Goal: Communication & Community: Answer question/provide support

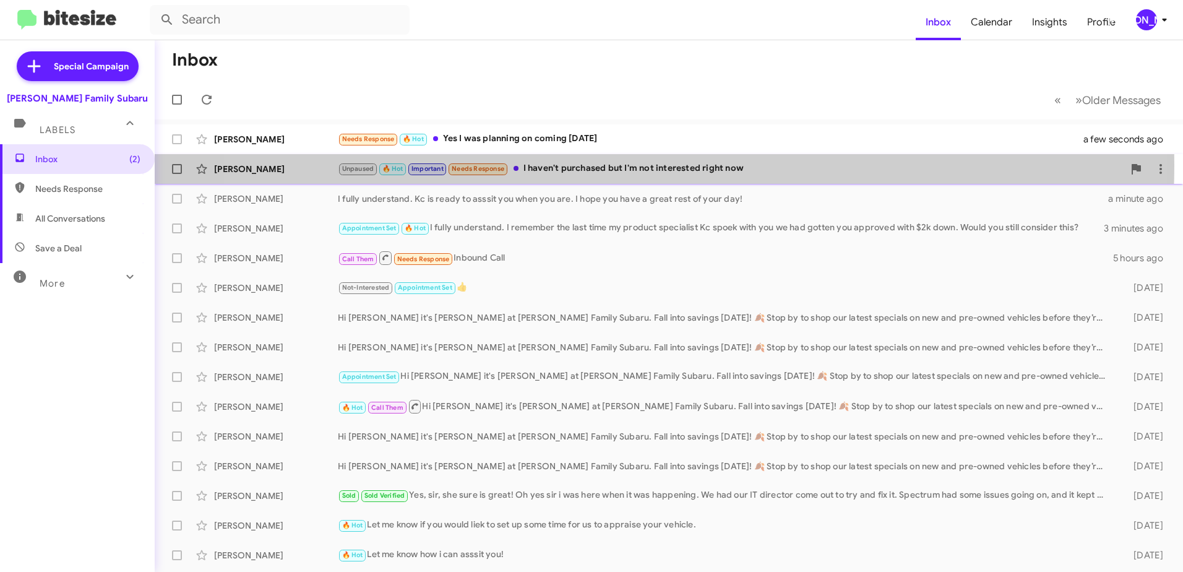
click at [620, 165] on div "Unpaused 🔥 Hot Important Needs Response I haven't purchased but I'm not interes…" at bounding box center [731, 169] width 786 height 14
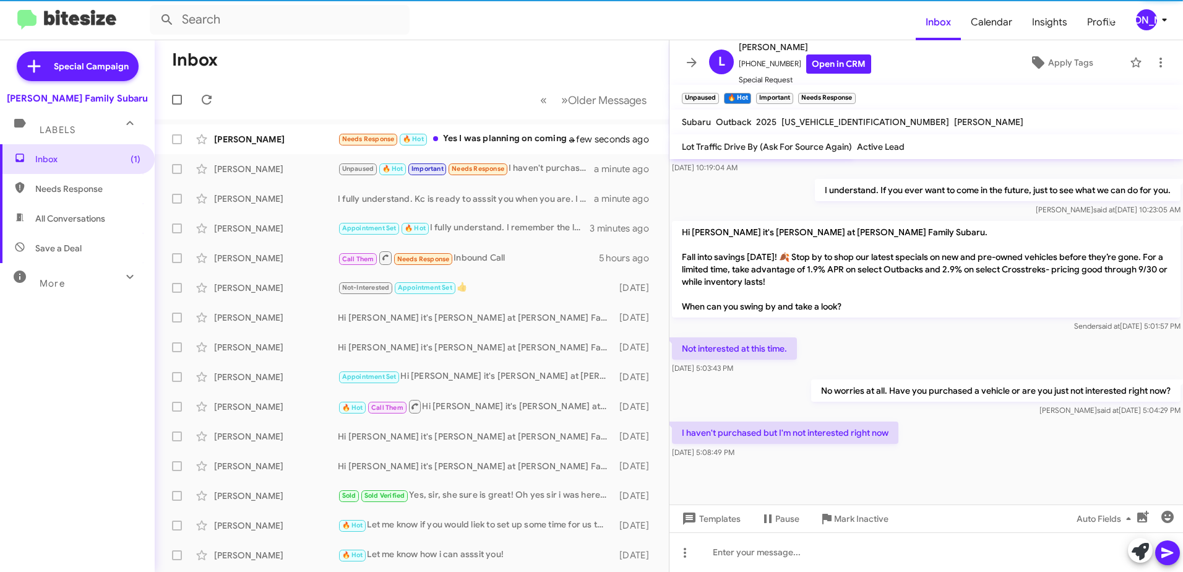
scroll to position [707, 0]
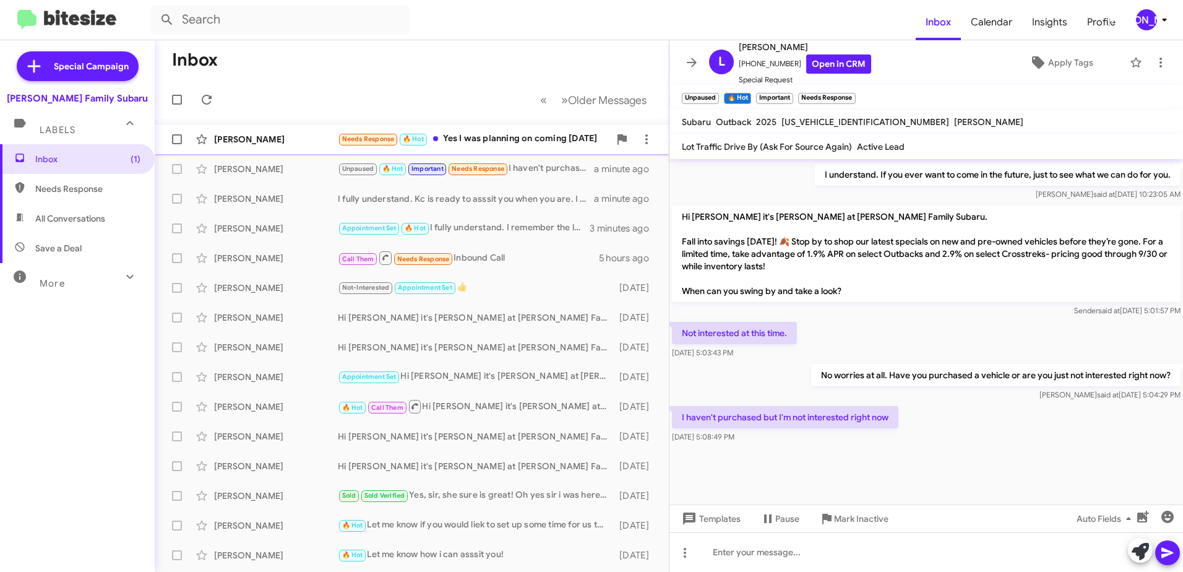
click at [229, 137] on div "[PERSON_NAME]" at bounding box center [276, 139] width 124 height 12
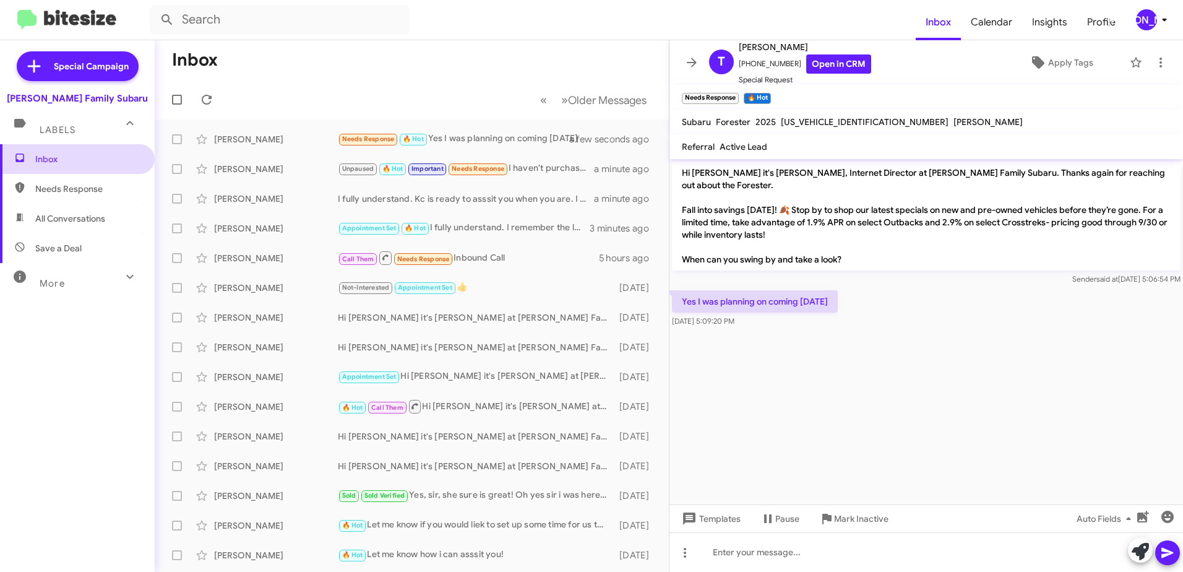
click at [45, 156] on span "Inbox" at bounding box center [87, 159] width 105 height 12
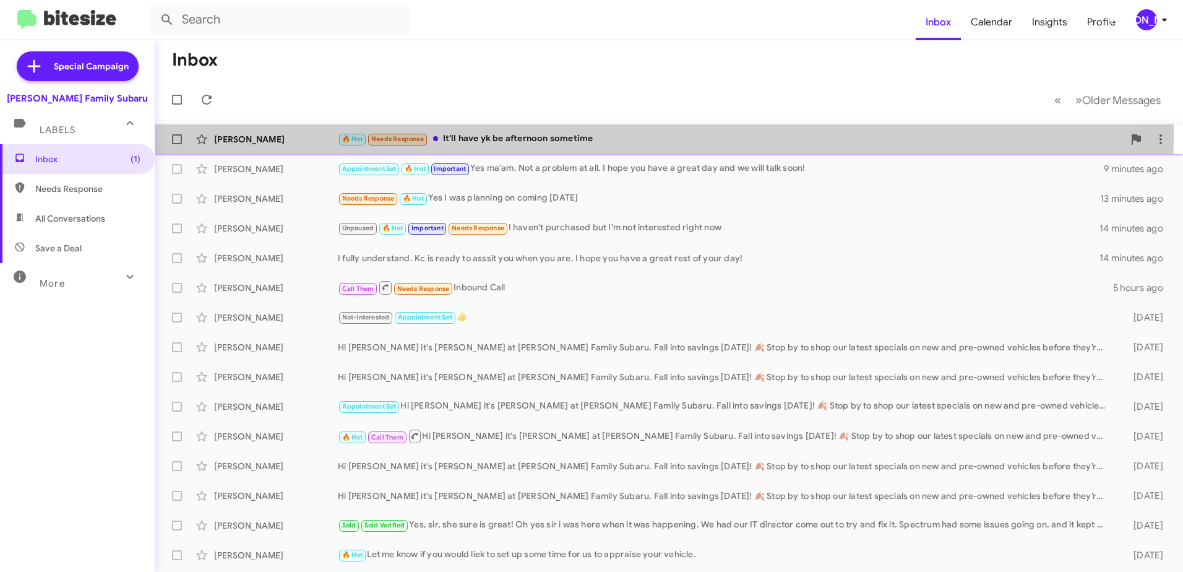
click at [526, 137] on div "🔥 Hot Needs Response It'll have yk be afternoon sometime" at bounding box center [731, 139] width 786 height 14
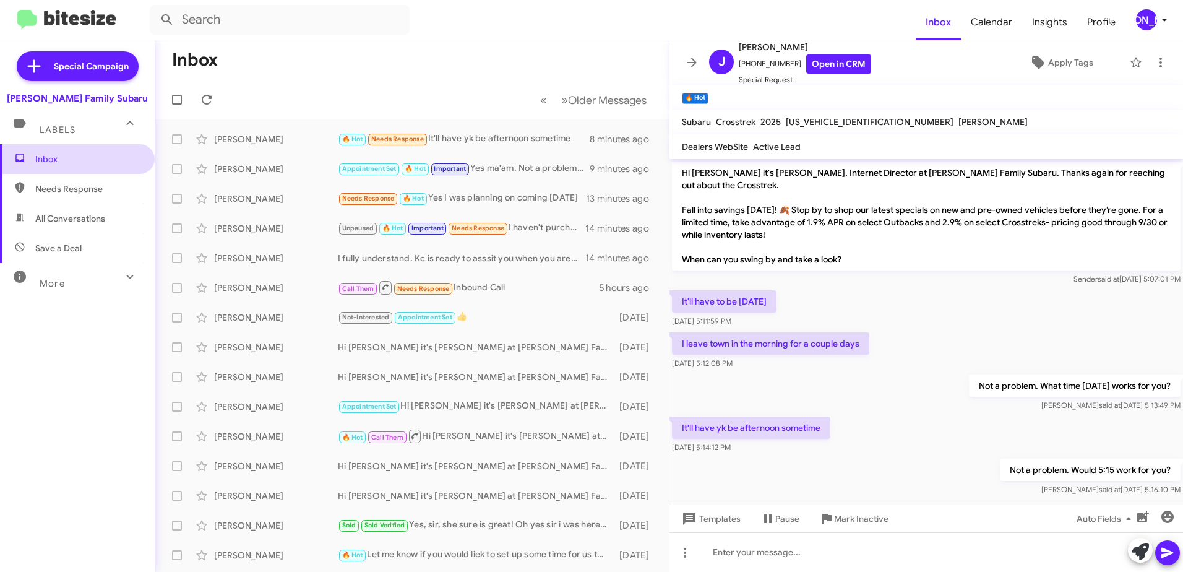
click at [44, 158] on span "Inbox" at bounding box center [87, 159] width 105 height 12
